Goal: Communication & Community: Answer question/provide support

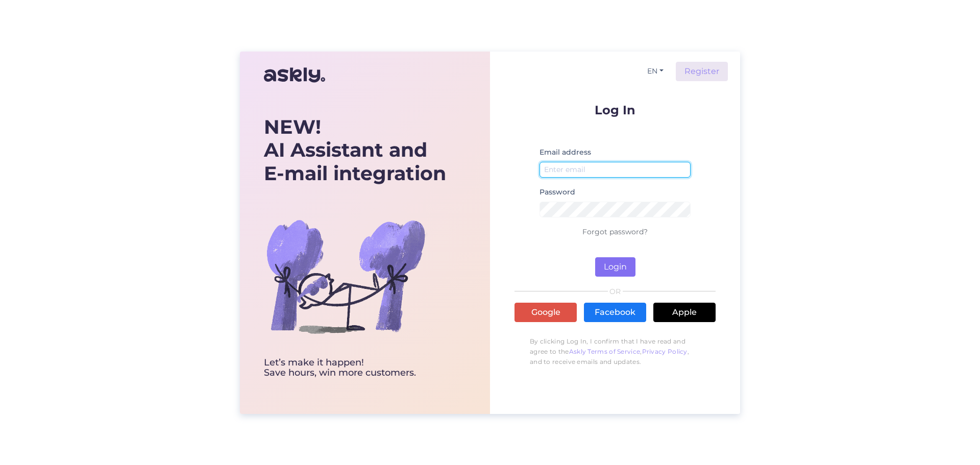
type input "[EMAIL_ADDRESS][DOMAIN_NAME]"
click at [623, 257] on button "Login" at bounding box center [615, 266] width 40 height 19
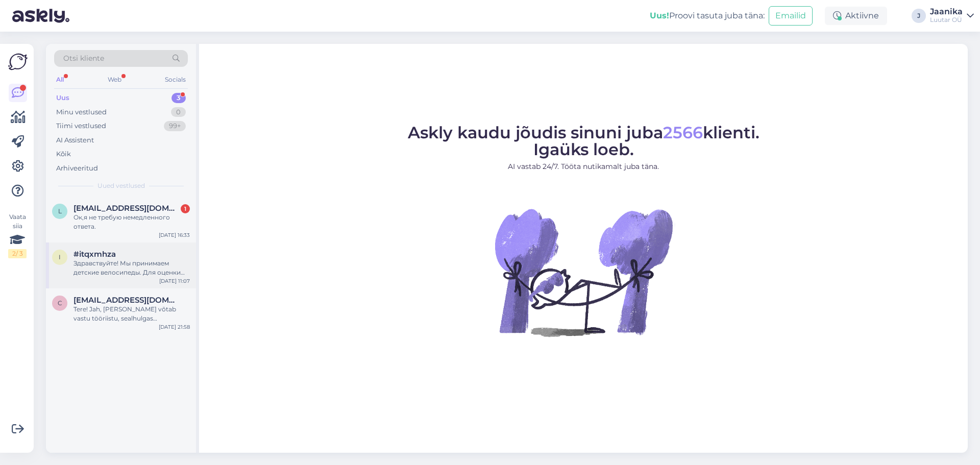
click at [111, 270] on div "Здравствуйте! Мы принимаем детские велосипеды. Для оценки стоимости нам необход…" at bounding box center [132, 268] width 116 height 18
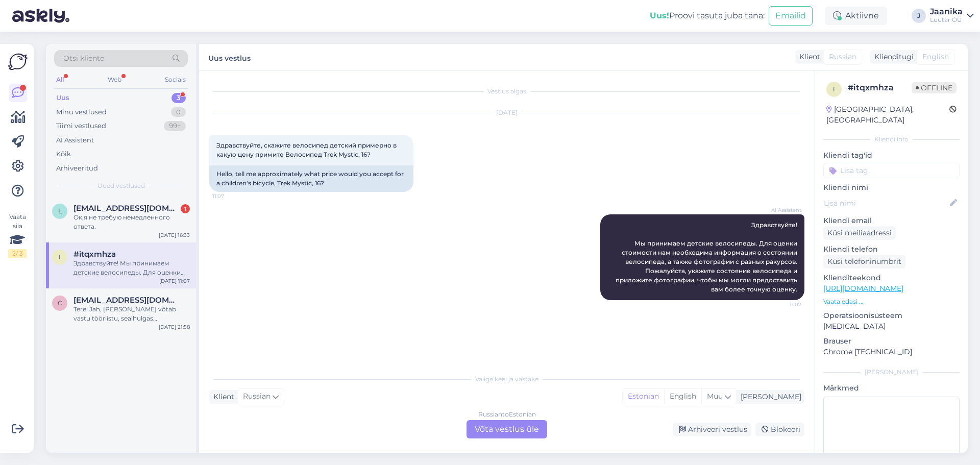
click at [95, 100] on div "Uus 3" at bounding box center [121, 98] width 134 height 14
click at [92, 116] on div "Minu vestlused" at bounding box center [81, 112] width 51 height 10
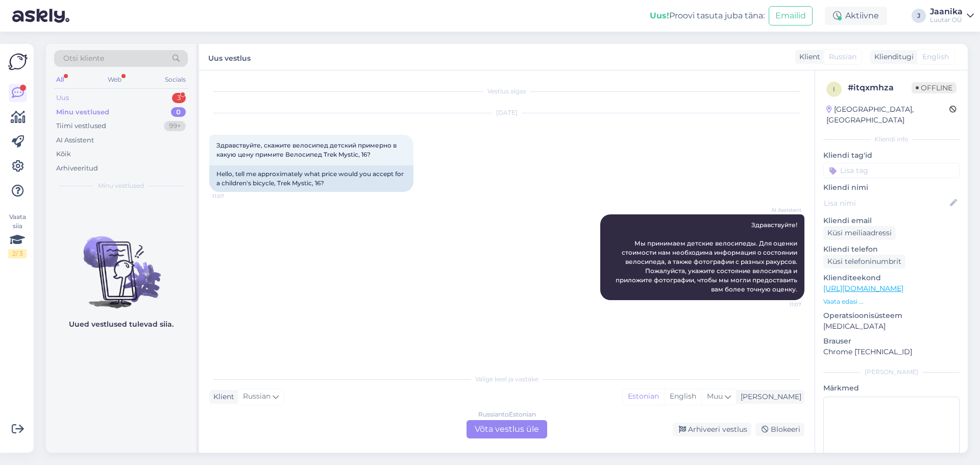
click at [80, 92] on div "Uus 3" at bounding box center [121, 98] width 134 height 14
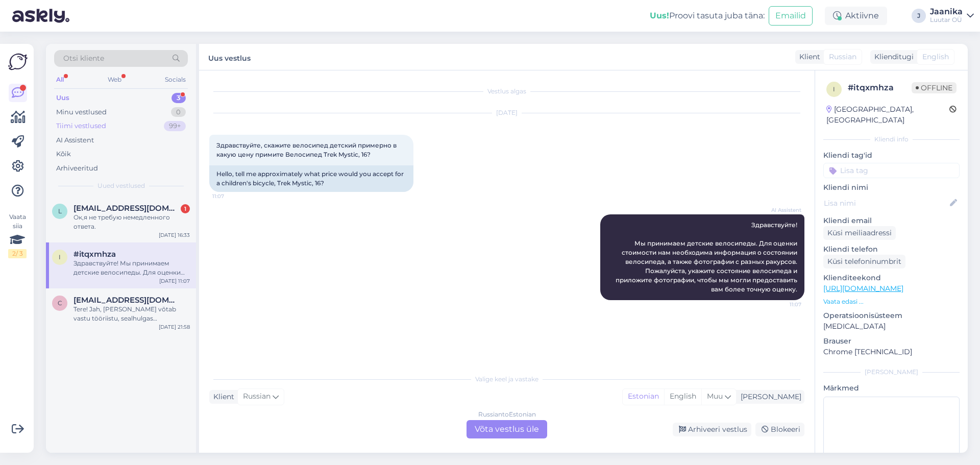
click at [78, 124] on div "Tiimi vestlused" at bounding box center [81, 126] width 50 height 10
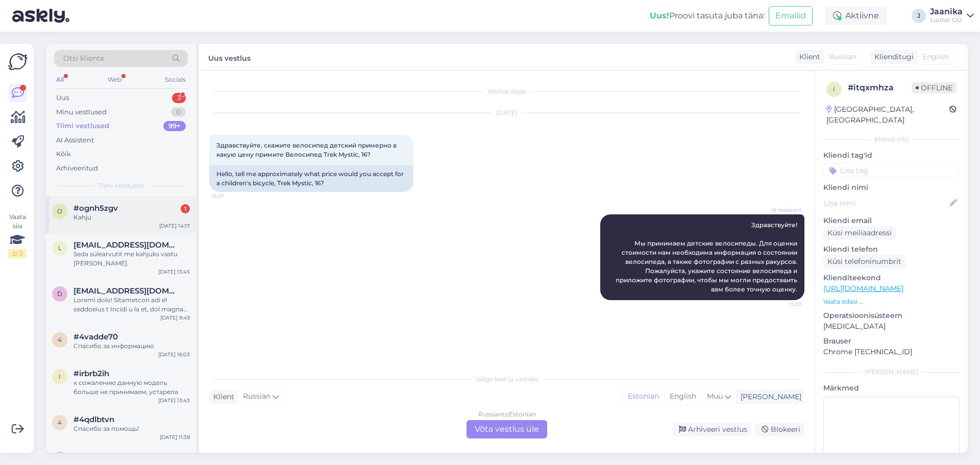
click at [102, 224] on div "o #ognh5zgv 1 Kahju [DATE] 14:17" at bounding box center [121, 215] width 150 height 37
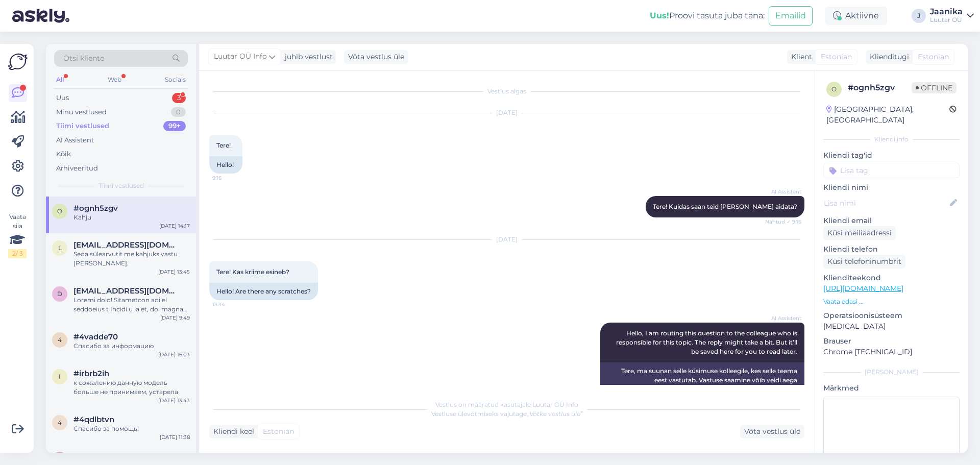
scroll to position [526, 0]
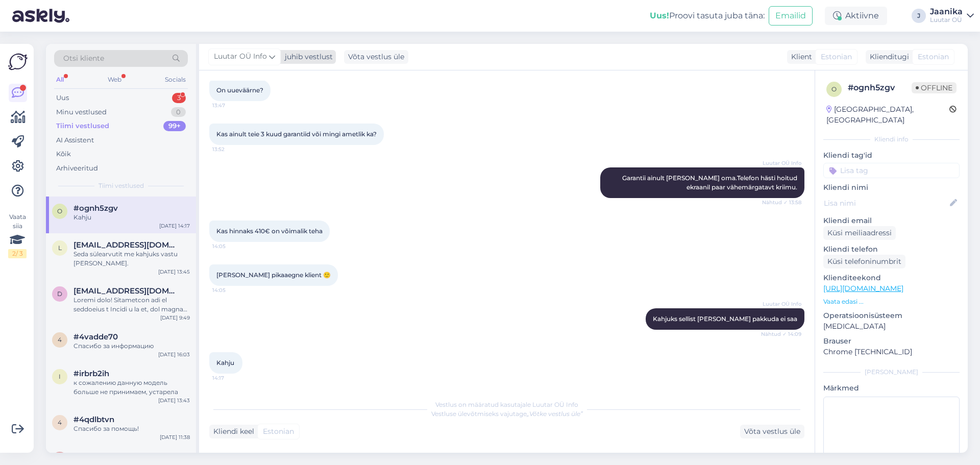
click at [259, 57] on span "Luutar OÜ Info" at bounding box center [240, 56] width 53 height 11
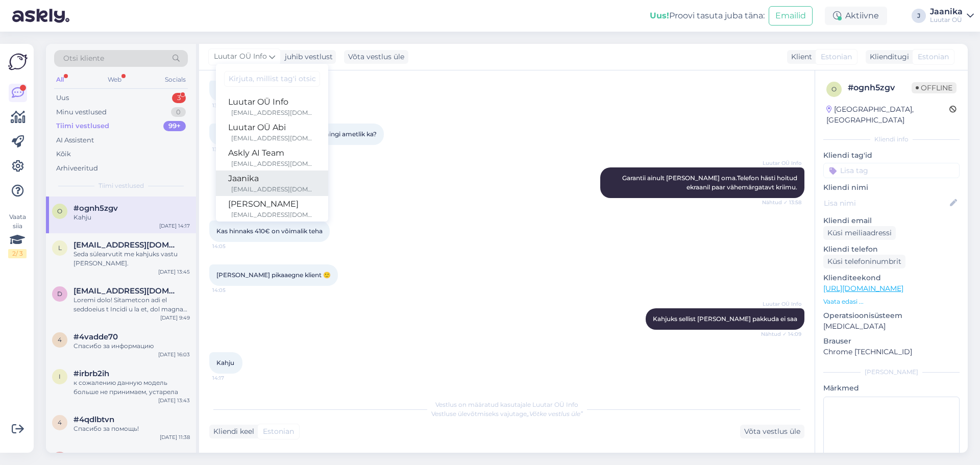
click at [256, 171] on link "[PERSON_NAME] [PERSON_NAME][EMAIL_ADDRESS][DOMAIN_NAME]" at bounding box center [272, 184] width 112 height 26
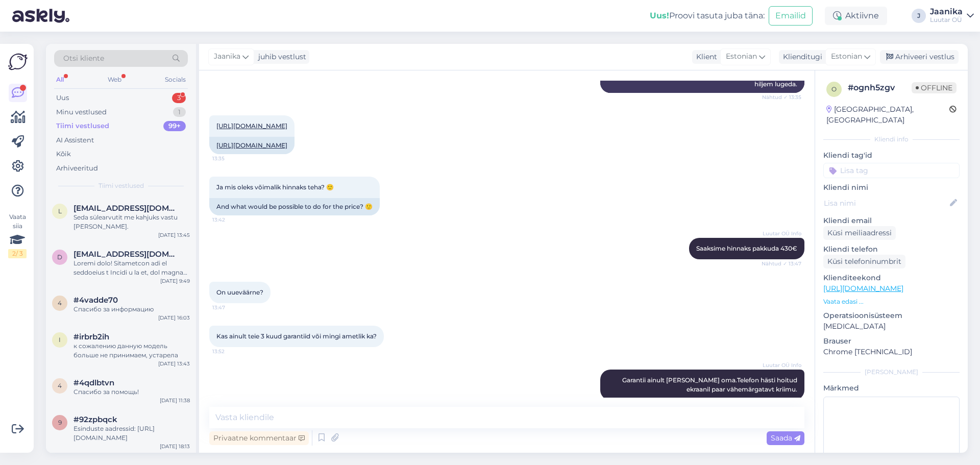
scroll to position [309, 0]
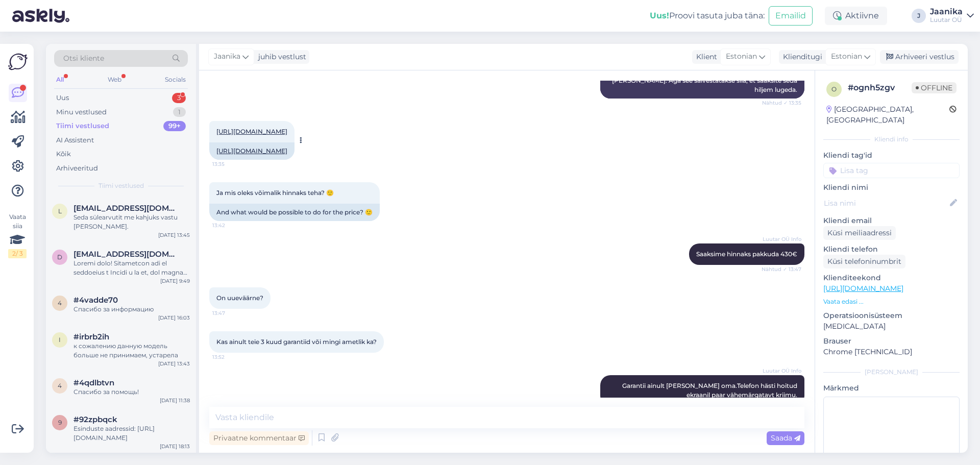
click at [287, 128] on link "[URL][DOMAIN_NAME]" at bounding box center [251, 132] width 71 height 8
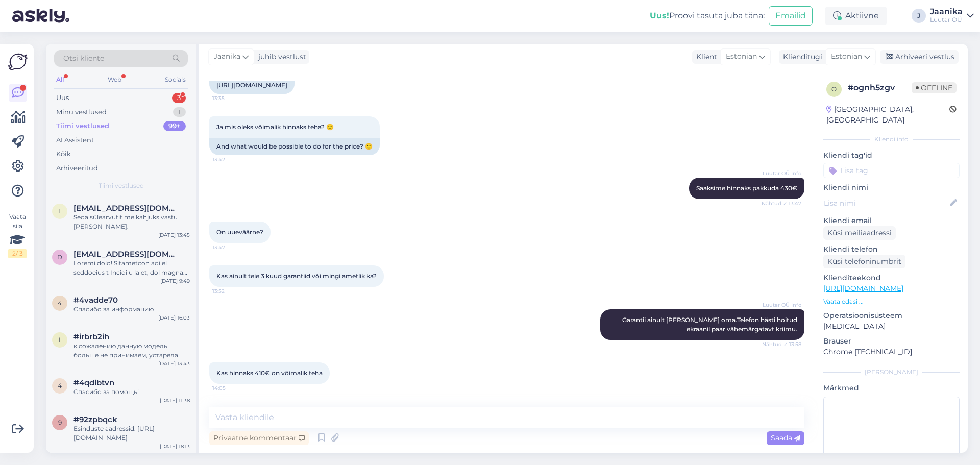
scroll to position [513, 0]
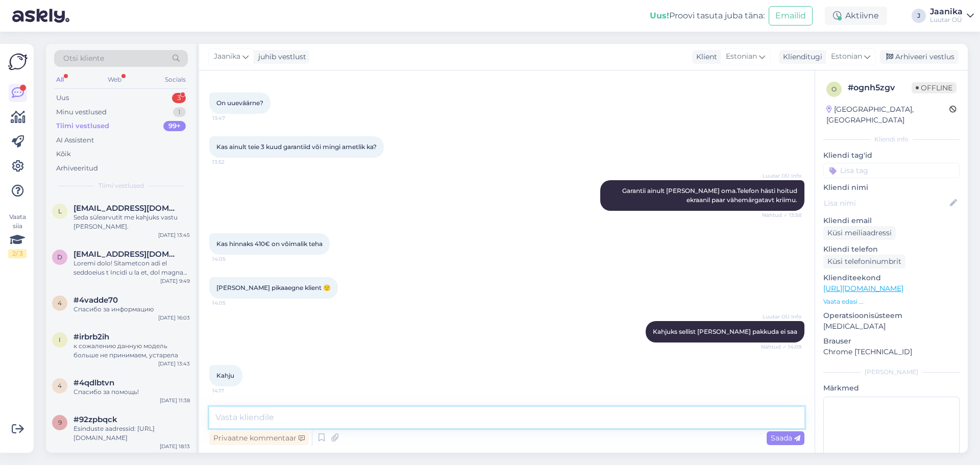
click at [337, 414] on textarea at bounding box center [506, 417] width 595 height 21
type textarea "Tere!"
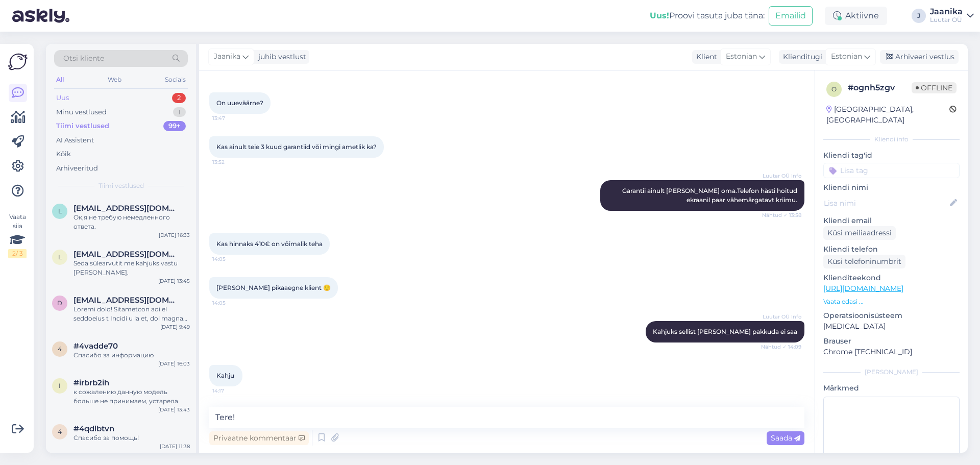
click at [88, 93] on div "Uus 2" at bounding box center [121, 98] width 134 height 14
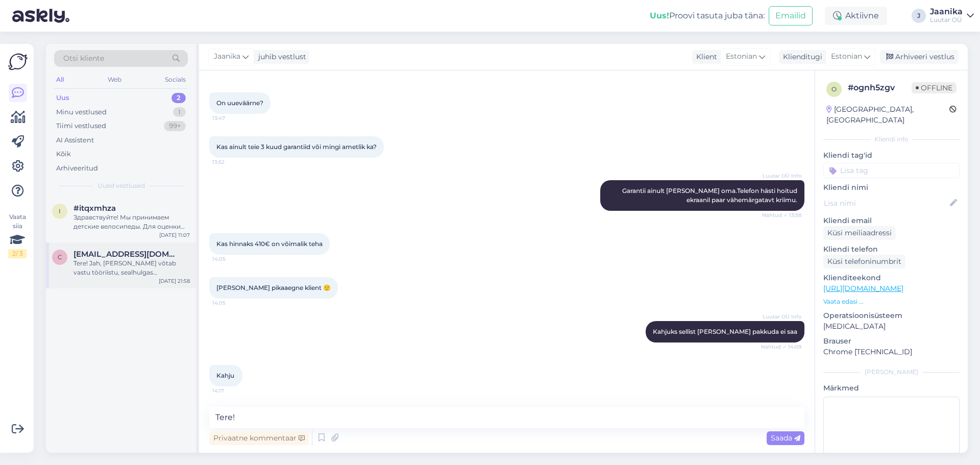
click at [120, 264] on div "Tere! Jah, [PERSON_NAME] võtab vastu tööriistu, sealhulgas akutööriistu. Täpse …" at bounding box center [132, 268] width 116 height 18
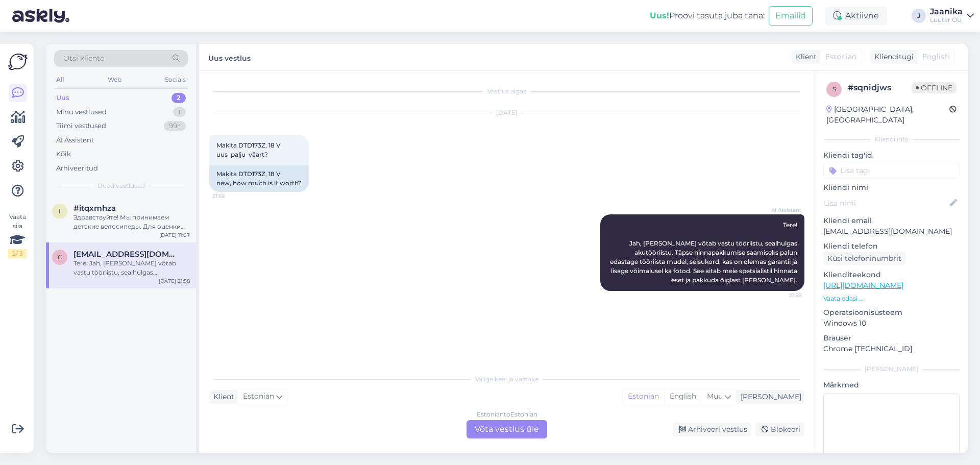
scroll to position [0, 0]
click at [492, 427] on div "Estonian to Estonian Võta vestlus üle" at bounding box center [507, 429] width 81 height 18
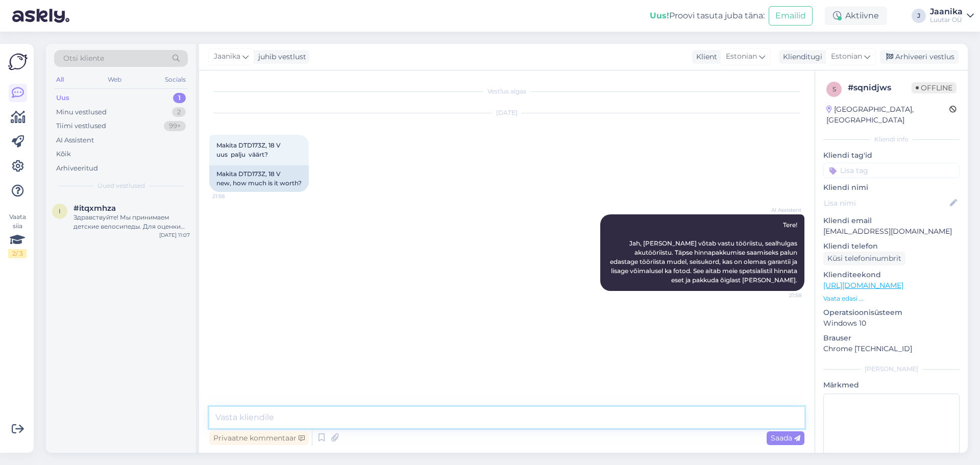
click at [361, 412] on textarea at bounding box center [506, 417] width 595 height 21
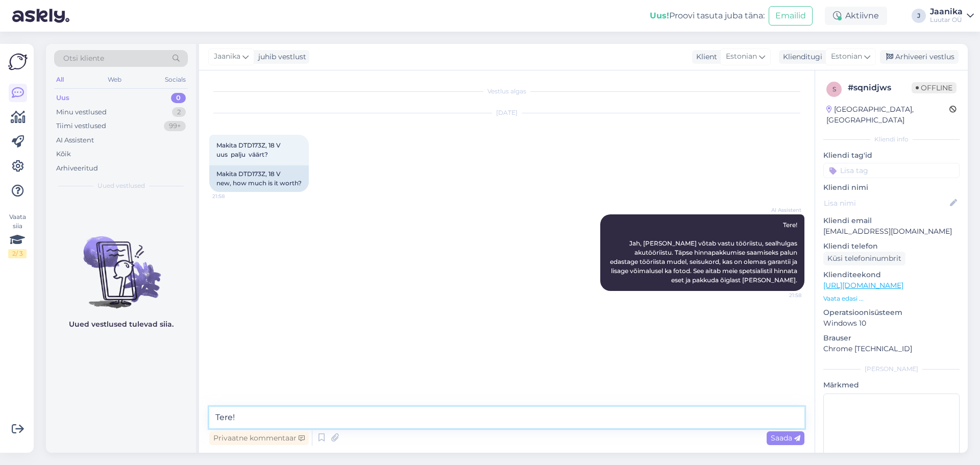
type textarea "Tere!'"
drag, startPoint x: 273, startPoint y: 144, endPoint x: 217, endPoint y: 144, distance: 56.2
click at [217, 144] on div "Makita DTD173Z, 18 V uus palju väärt? 21:58" at bounding box center [259, 150] width 100 height 31
copy span "Makita DTD173Z, 18 V"
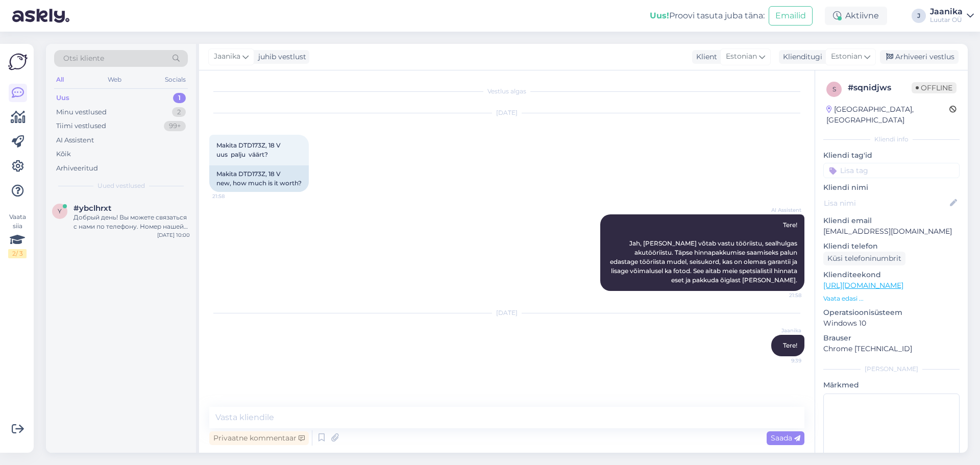
click at [134, 89] on div "Otsi kliente All Web Socials Uus 1 Minu vestlused 2 Tiimi vestlused 99+ AI Assi…" at bounding box center [121, 120] width 150 height 153
click at [132, 96] on div "Uus 1" at bounding box center [121, 98] width 134 height 14
click at [102, 114] on div "Minu vestlused" at bounding box center [81, 112] width 51 height 10
click at [102, 206] on span "[EMAIL_ADDRESS][DOMAIN_NAME]" at bounding box center [127, 208] width 106 height 9
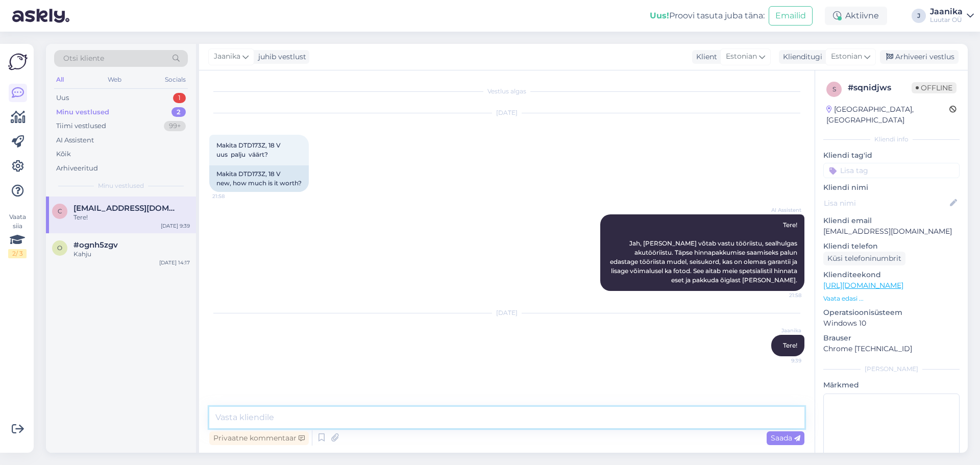
click at [366, 418] on textarea at bounding box center [506, 417] width 595 height 21
click at [406, 415] on textarea at bounding box center [506, 417] width 595 height 21
type textarea "kuni 50€"
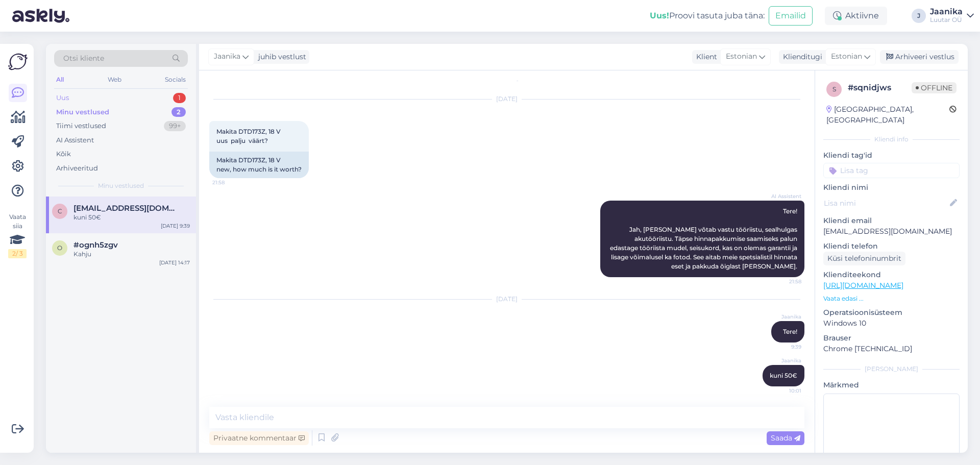
click at [109, 100] on div "Uus 1" at bounding box center [121, 98] width 134 height 14
